Goal: Navigation & Orientation: Find specific page/section

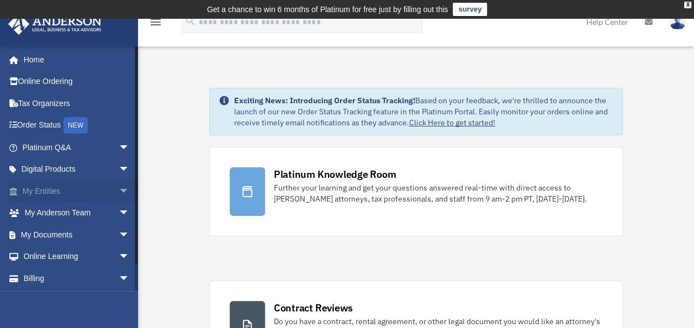
click at [119, 185] on span "arrow_drop_down" at bounding box center [130, 191] width 22 height 23
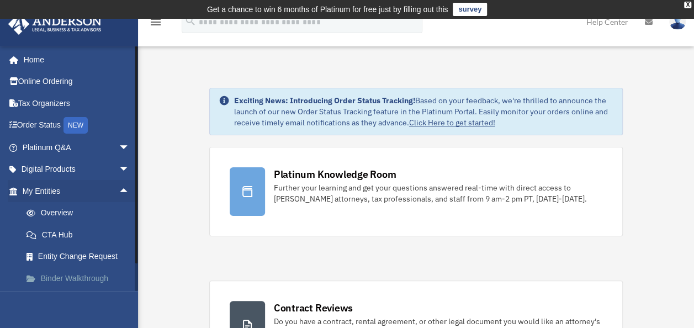
click at [68, 280] on link "Binder Walkthrough" at bounding box center [80, 278] width 131 height 22
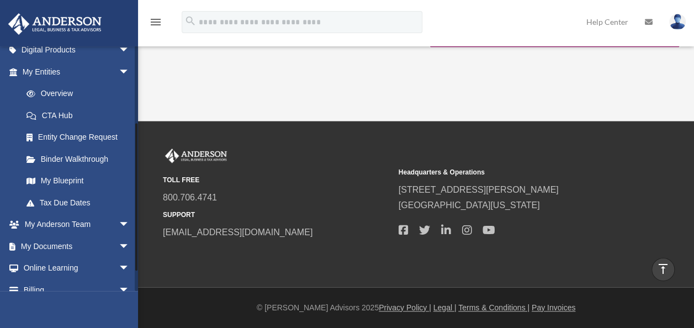
scroll to position [121, 0]
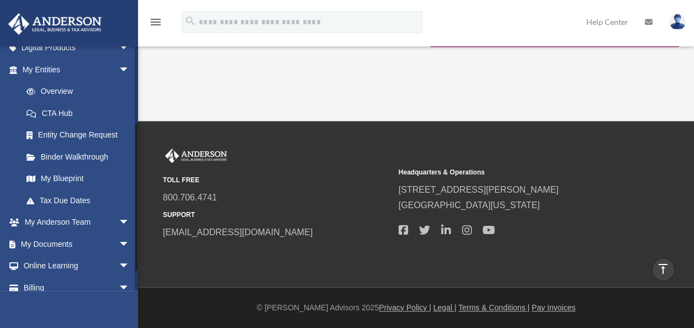
drag, startPoint x: 136, startPoint y: 62, endPoint x: 137, endPoint y: 139, distance: 77.3
click at [137, 139] on div at bounding box center [136, 196] width 2 height 147
click at [56, 178] on link "My Blueprint" at bounding box center [80, 179] width 131 height 22
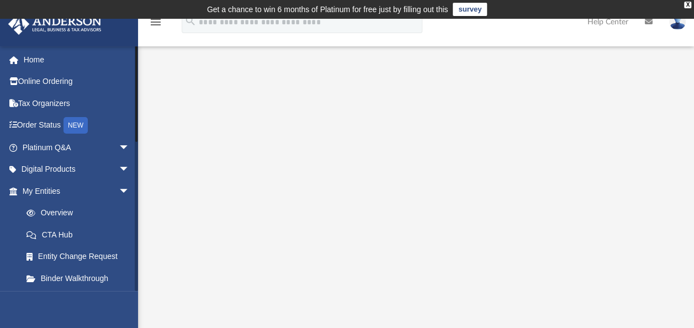
drag, startPoint x: 136, startPoint y: 235, endPoint x: 153, endPoint y: 76, distance: 159.9
click at [153, 76] on div "App j.mathis44@yahoo.com Sign Out j.mathis44@yahoo.com Home Online Ordering Tax…" at bounding box center [347, 284] width 694 height 476
drag, startPoint x: 136, startPoint y: 113, endPoint x: 140, endPoint y: 100, distance: 12.9
click at [140, 100] on div "App j.mathis44@yahoo.com Sign Out j.mathis44@yahoo.com Home Online Ordering Tax…" at bounding box center [347, 284] width 694 height 476
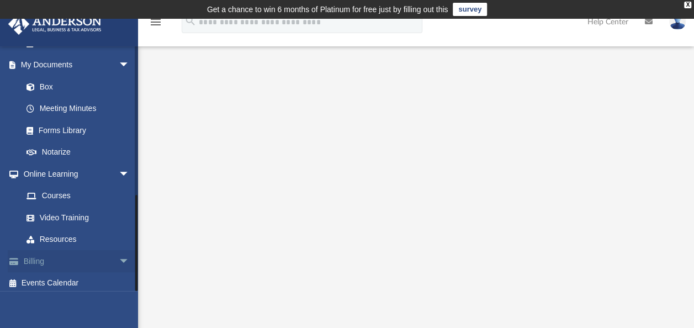
scroll to position [371, 0]
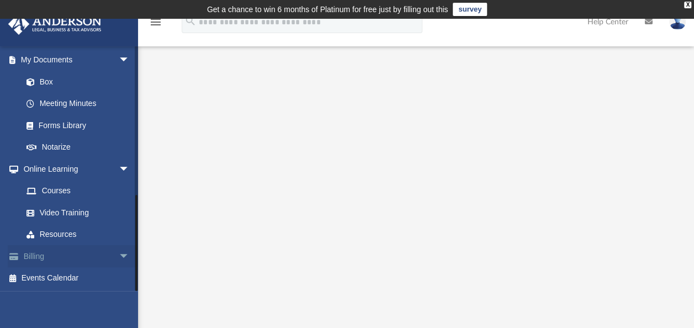
drag, startPoint x: 135, startPoint y: 89, endPoint x: 131, endPoint y: 264, distance: 174.5
click at [131, 264] on div "j.mathis44@yahoo.com Sign Out j.mathis44@yahoo.com Home Online Ordering Tax Org…" at bounding box center [69, 168] width 138 height 245
click at [49, 81] on link "Box" at bounding box center [80, 82] width 131 height 22
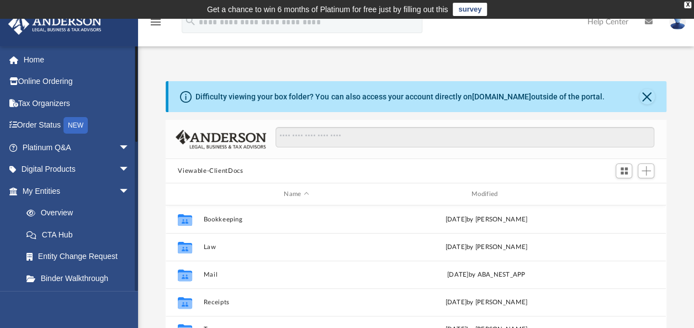
drag, startPoint x: 136, startPoint y: 204, endPoint x: 147, endPoint y: 49, distance: 155.5
click at [147, 49] on div "App j.mathis44@yahoo.com Sign Out j.mathis44@yahoo.com Home Online Ordering Tax…" at bounding box center [347, 240] width 694 height 388
click at [119, 147] on span "arrow_drop_down" at bounding box center [130, 147] width 22 height 23
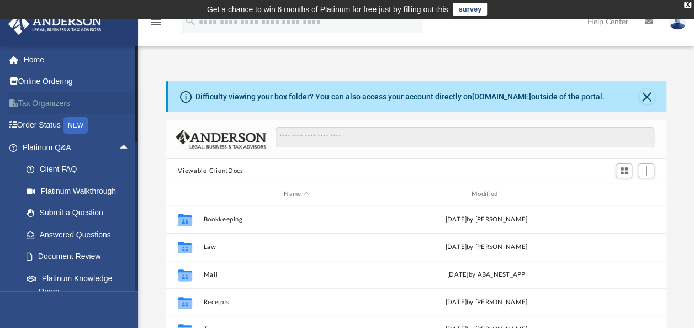
click at [55, 104] on link "Tax Organizers" at bounding box center [77, 103] width 139 height 22
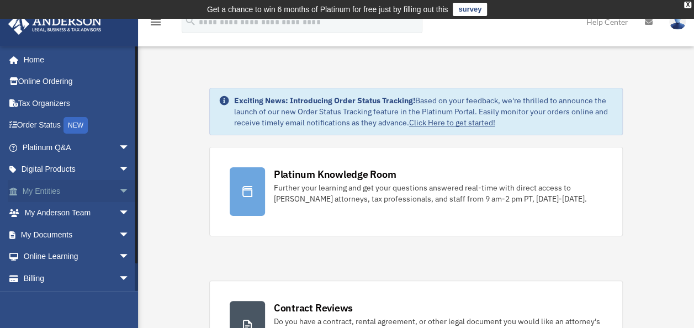
click at [119, 194] on span "arrow_drop_down" at bounding box center [130, 191] width 22 height 23
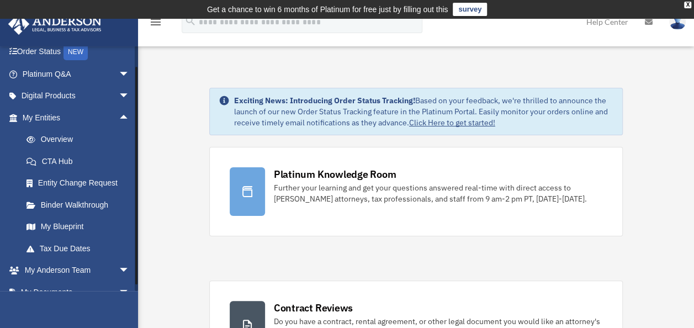
scroll to position [153, 0]
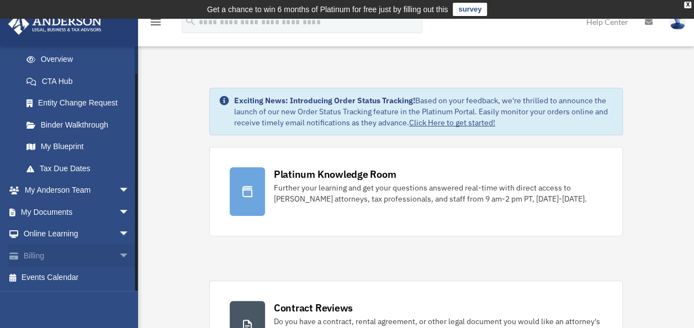
drag, startPoint x: 135, startPoint y: 204, endPoint x: 132, endPoint y: 261, distance: 57.0
click at [132, 261] on div "[EMAIL_ADDRESS][DOMAIN_NAME] Sign Out [EMAIL_ADDRESS][DOMAIN_NAME] Home Online …" at bounding box center [69, 168] width 138 height 245
drag, startPoint x: 136, startPoint y: 219, endPoint x: 136, endPoint y: 269, distance: 50.2
click at [136, 269] on div at bounding box center [136, 182] width 2 height 218
click at [119, 214] on span "arrow_drop_down" at bounding box center [130, 212] width 22 height 23
